Goal: Information Seeking & Learning: Learn about a topic

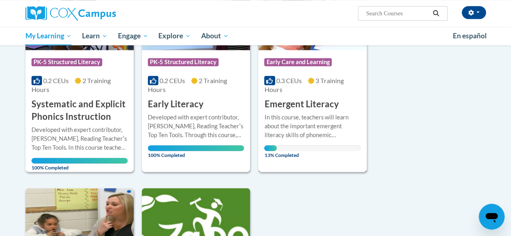
click at [322, 115] on div "In this course, teachers will learn about the important emergent literacy skill…" at bounding box center [312, 126] width 96 height 27
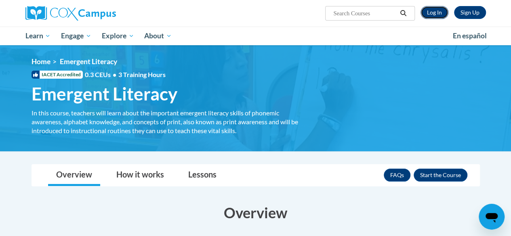
click at [438, 10] on link "Log In" at bounding box center [435, 12] width 28 height 13
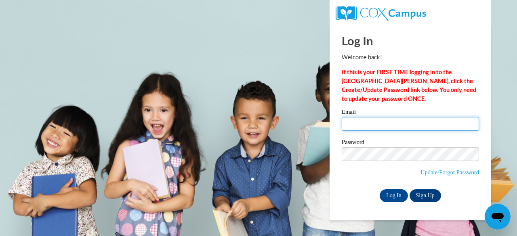
click at [363, 127] on input "Email" at bounding box center [410, 124] width 137 height 14
type input "dewittk@w-csd.org"
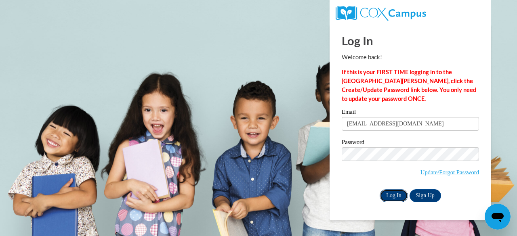
click at [388, 194] on input "Log In" at bounding box center [394, 196] width 28 height 13
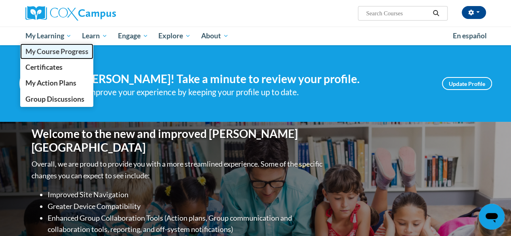
click at [61, 51] on span "My Course Progress" at bounding box center [56, 51] width 63 height 8
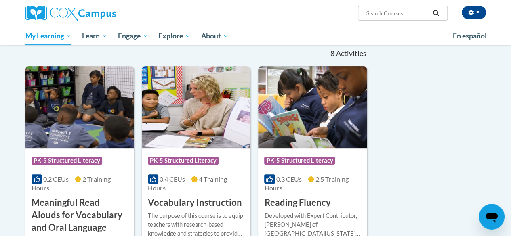
scroll to position [162, 0]
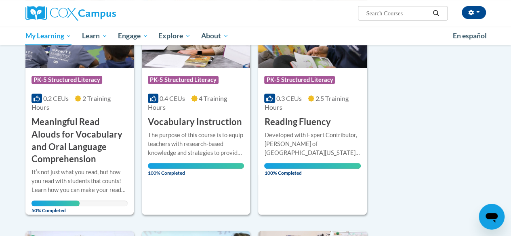
click at [75, 144] on h3 "Meaningful Read Alouds for Vocabulary and Oral Language Comprehension" at bounding box center [80, 141] width 96 height 50
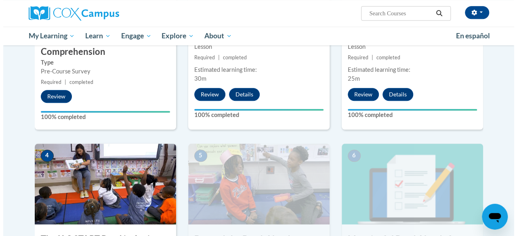
scroll to position [404, 0]
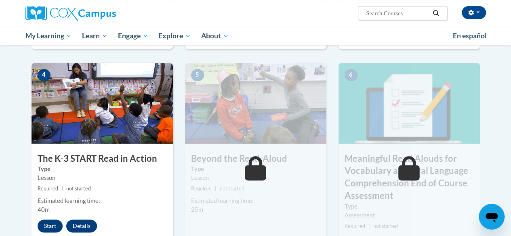
click at [51, 214] on div "Estimated learning time: 40m" at bounding box center [102, 206] width 141 height 18
click at [50, 225] on button "Start" at bounding box center [50, 226] width 25 height 13
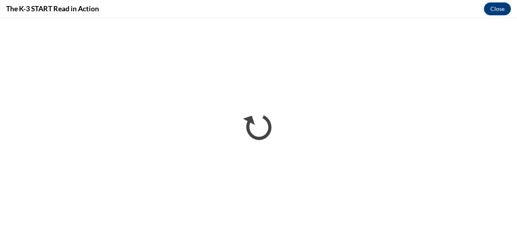
scroll to position [0, 0]
